Goal: Transaction & Acquisition: Purchase product/service

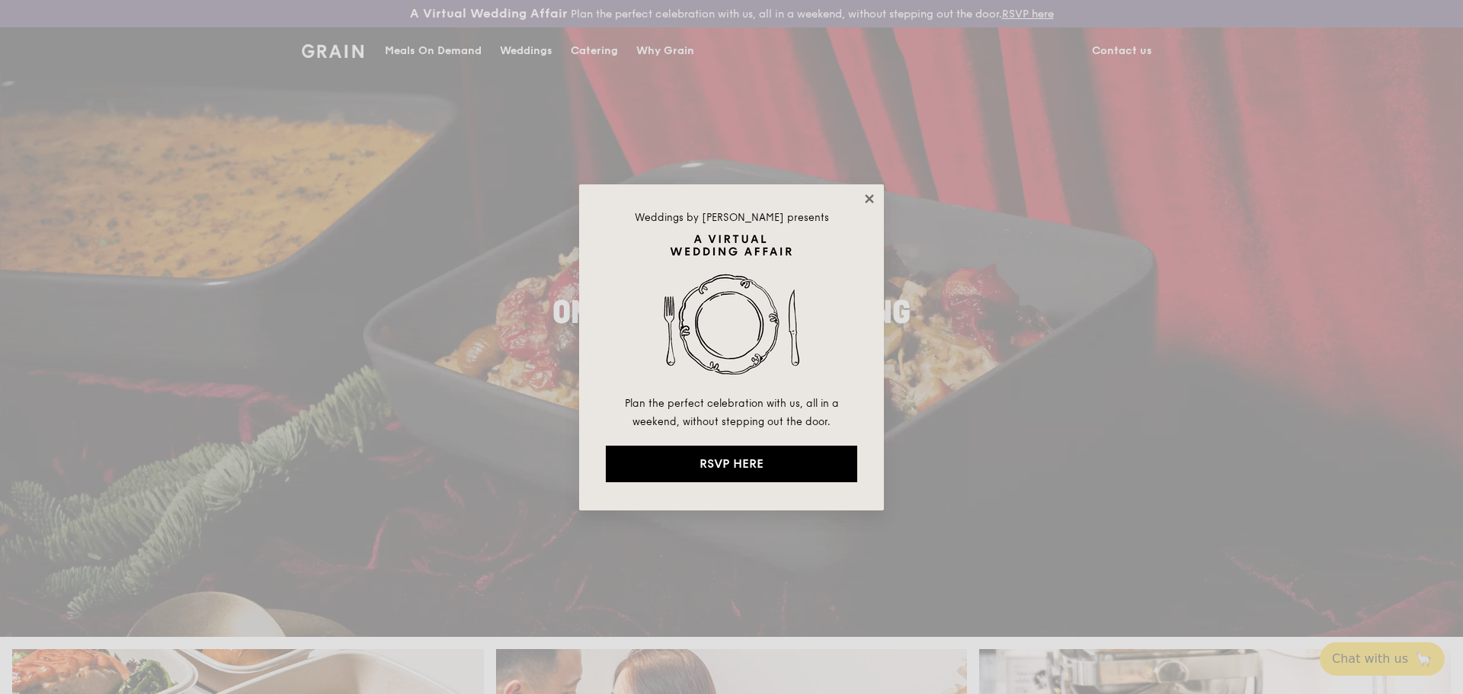
click at [868, 200] on icon at bounding box center [869, 198] width 8 height 8
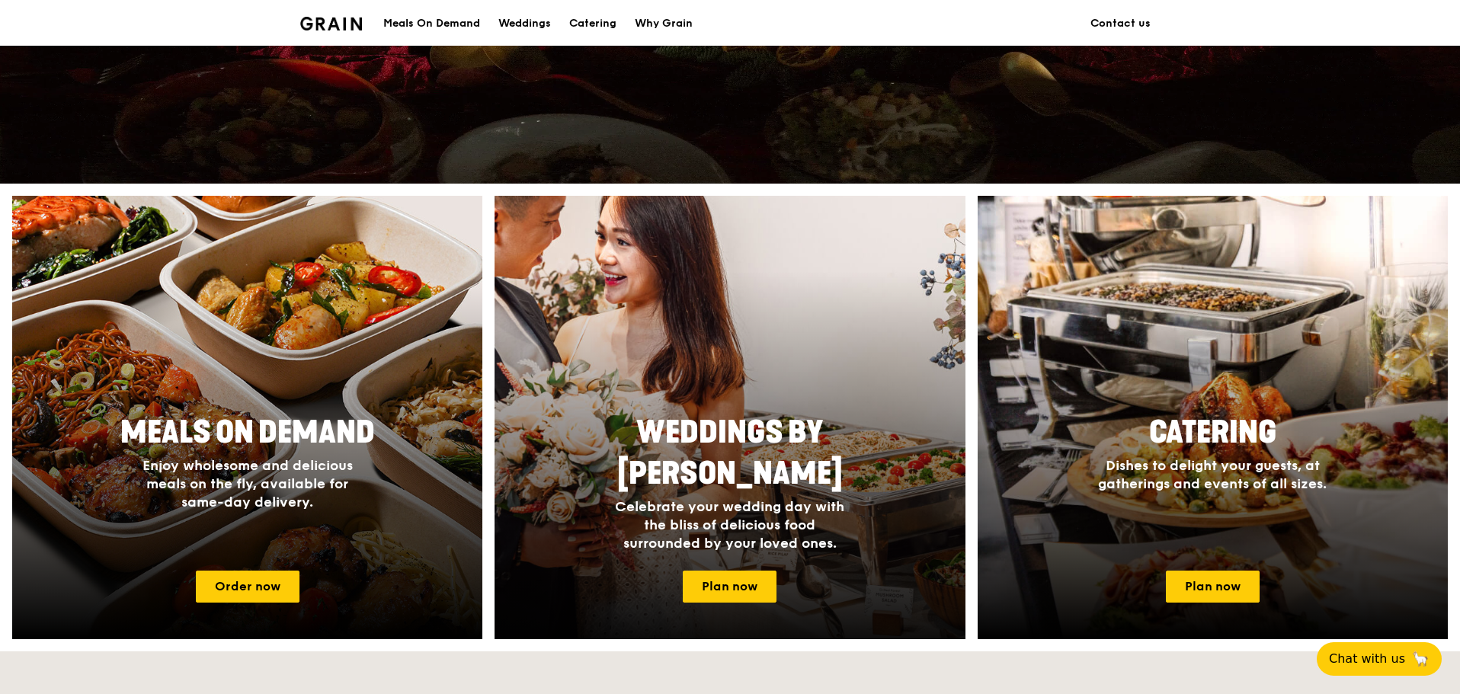
scroll to position [533, 0]
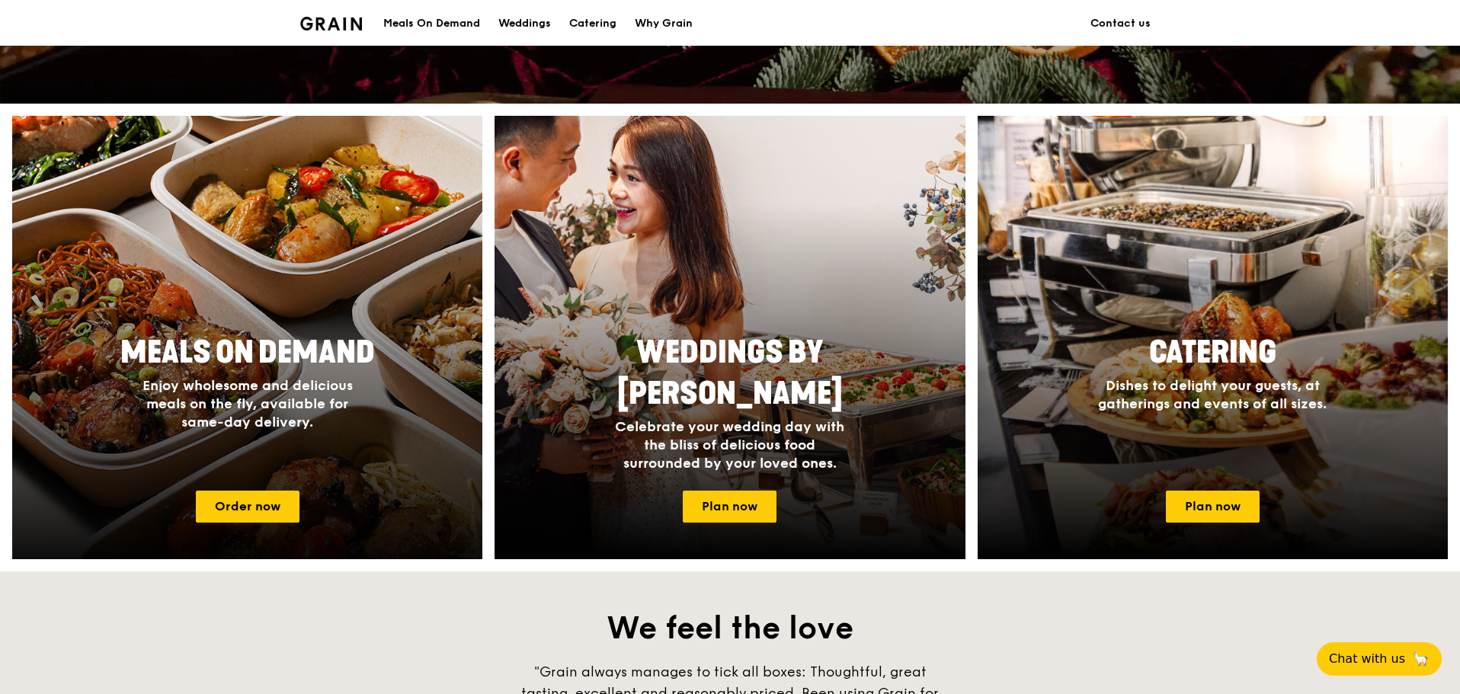
click at [362, 377] on h4 "Enjoy wholesome and delicious meals on the fly, available for same-day delivery." at bounding box center [248, 403] width 244 height 55
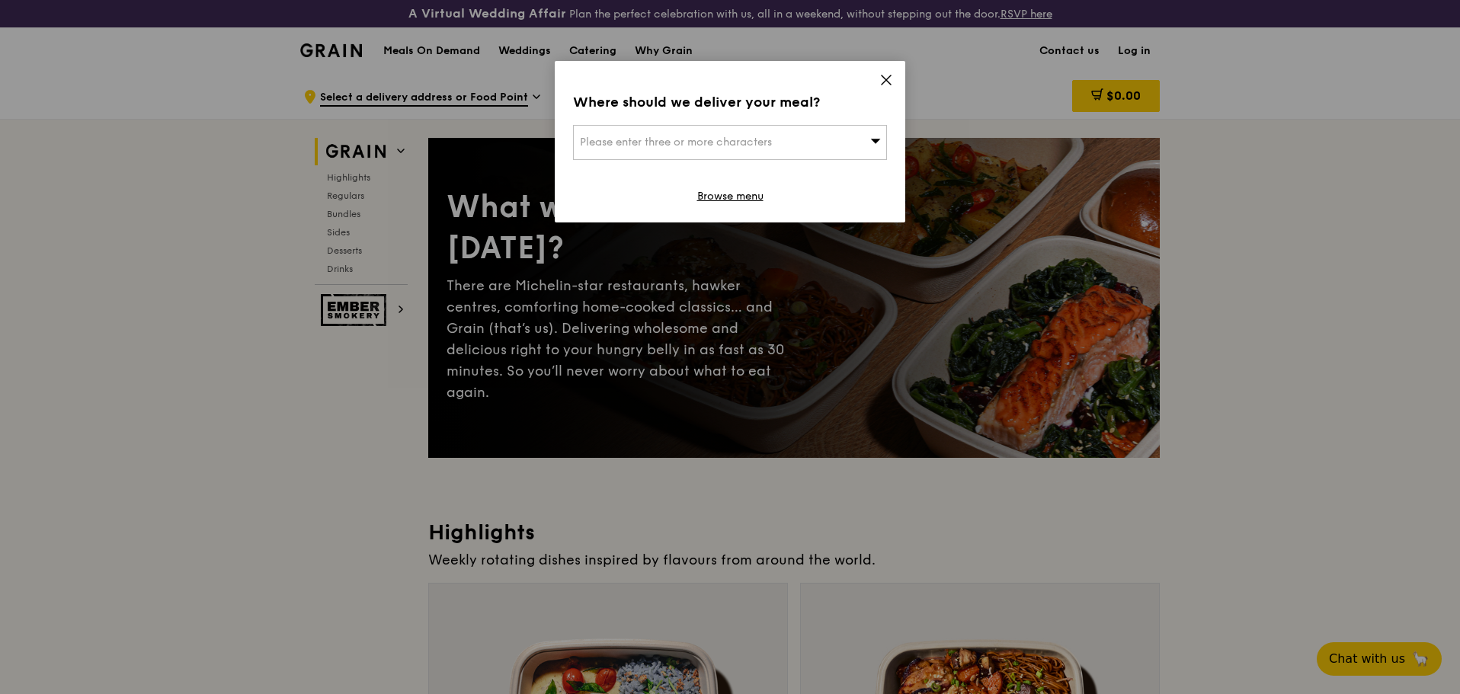
click at [881, 142] on div "Please enter three or more characters" at bounding box center [730, 142] width 314 height 35
click at [817, 142] on input "search" at bounding box center [730, 143] width 312 height 34
type input "138664"
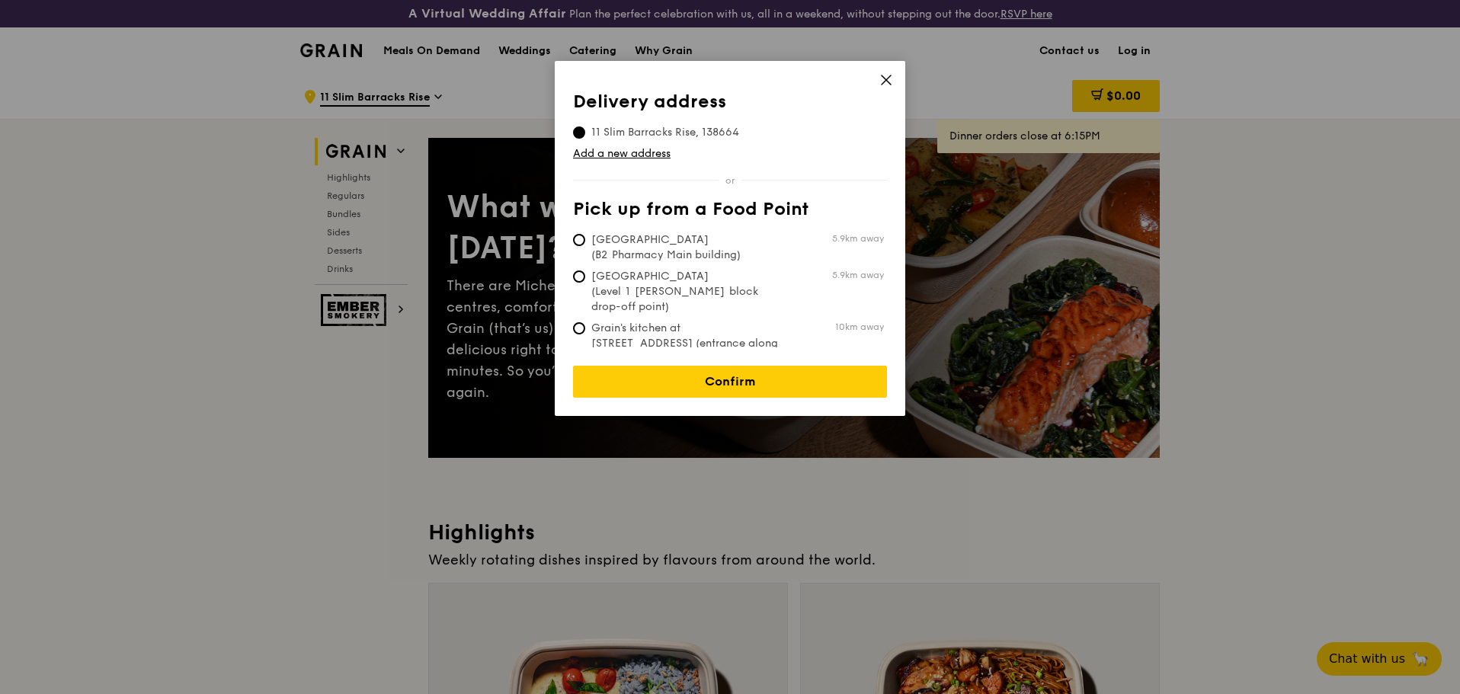
click at [641, 127] on span "11 Slim Barracks Rise, 138664" at bounding box center [665, 132] width 184 height 15
click at [585, 127] on input "11 Slim Barracks Rise, 138664" at bounding box center [579, 133] width 12 height 12
click at [753, 382] on link "Confirm" at bounding box center [730, 382] width 314 height 32
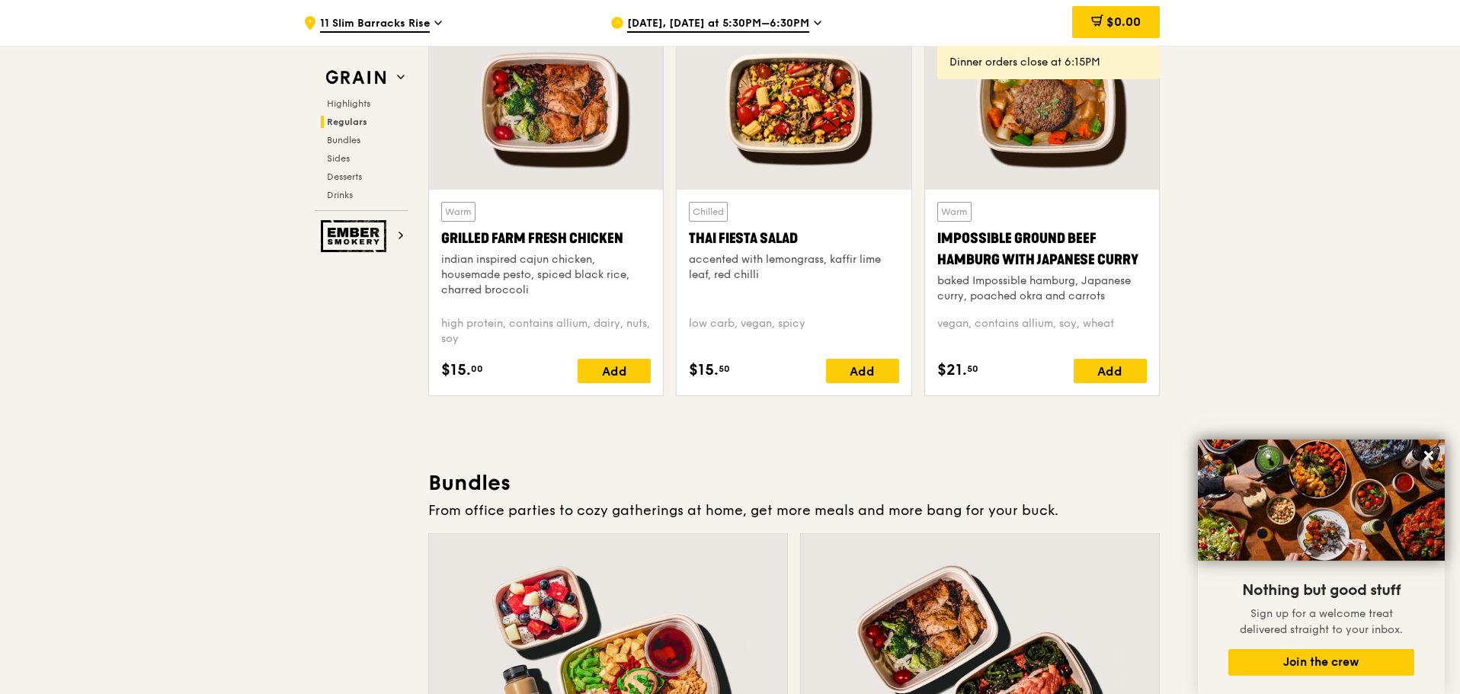
scroll to position [1586, 0]
